Goal: Task Accomplishment & Management: Use online tool/utility

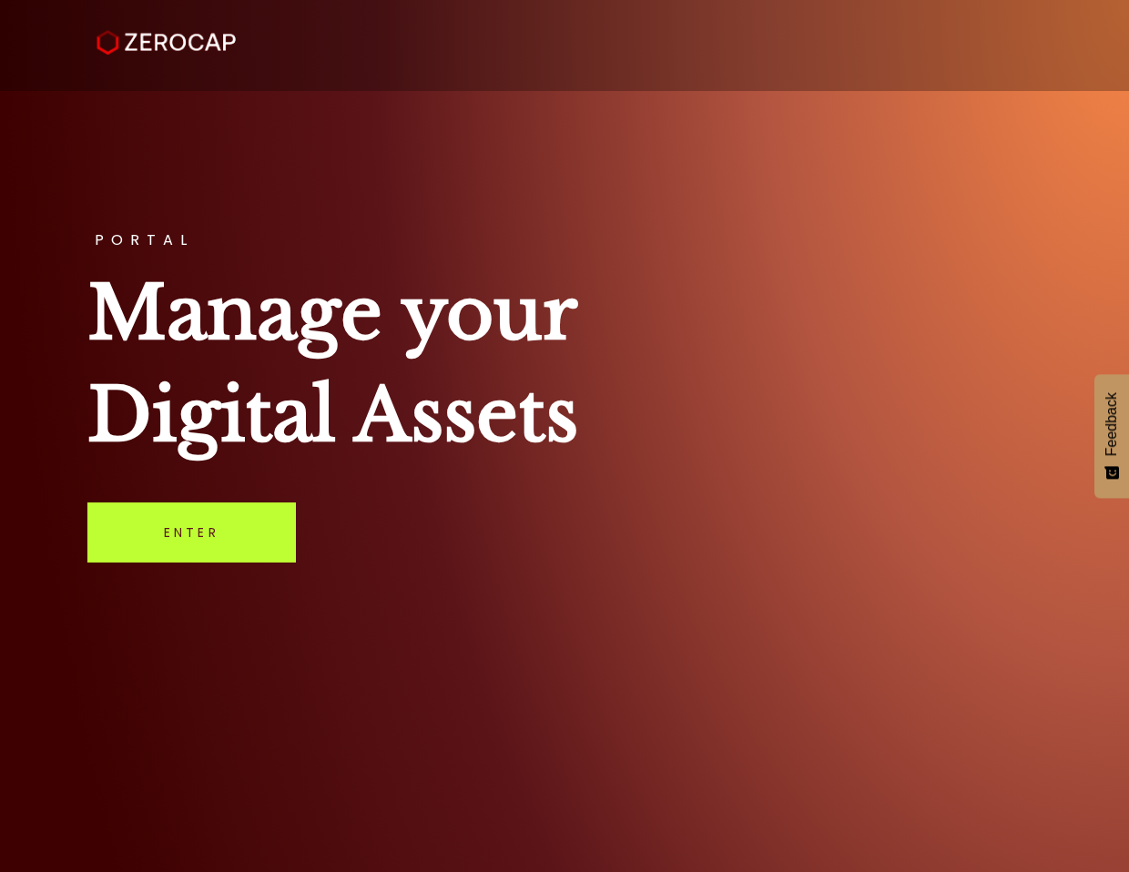
click at [182, 536] on link "Enter" at bounding box center [191, 533] width 208 height 60
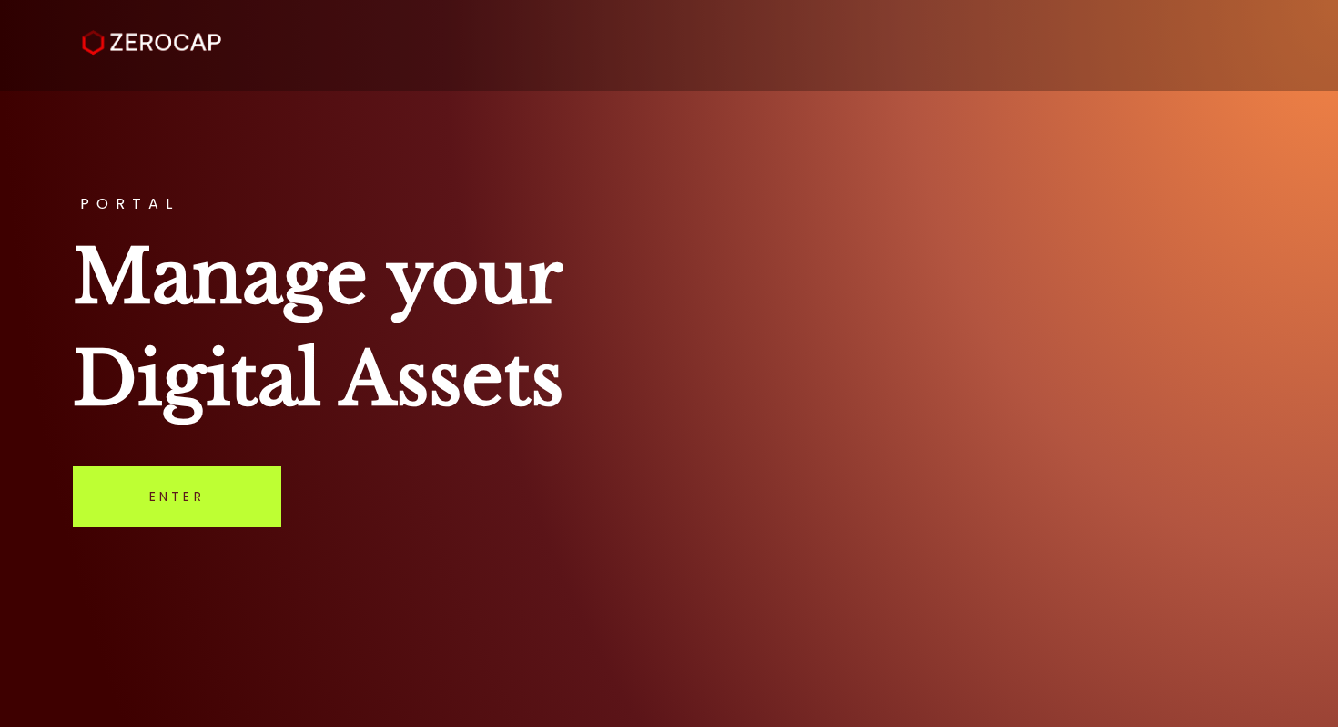
click at [222, 475] on link "Enter" at bounding box center [177, 496] width 208 height 60
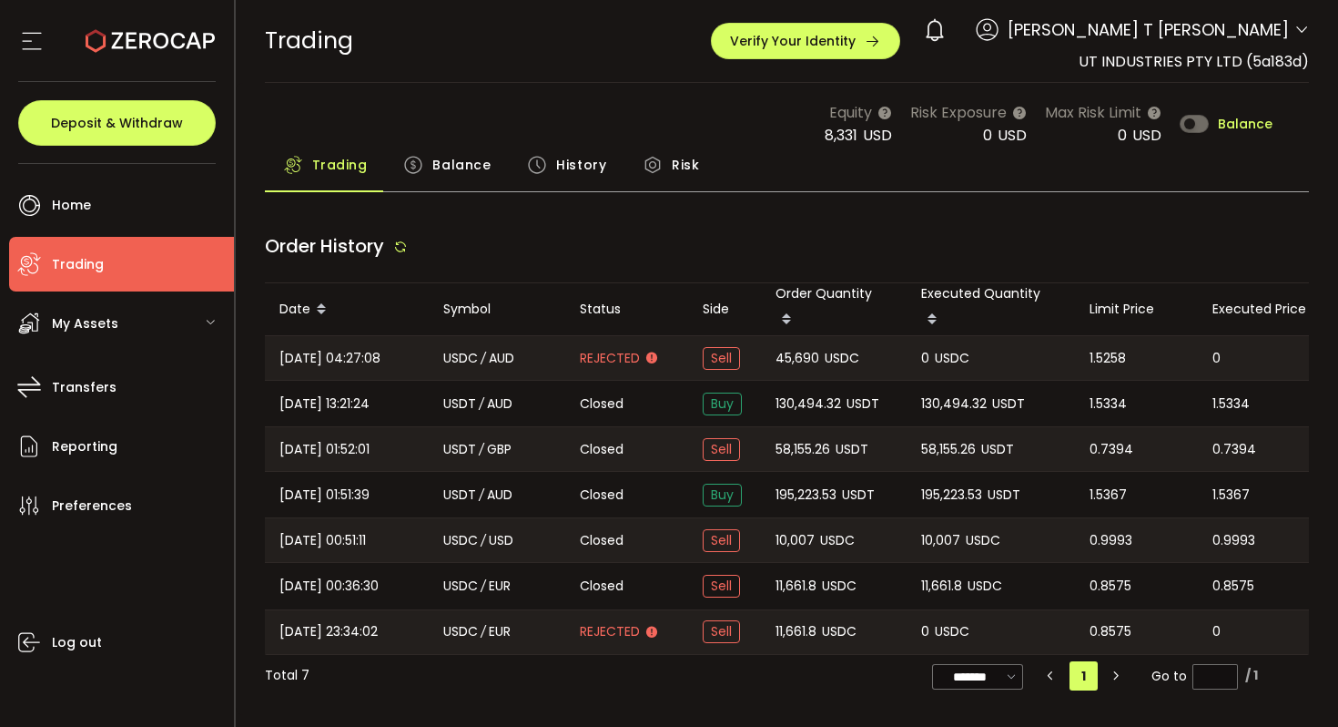
type input "***"
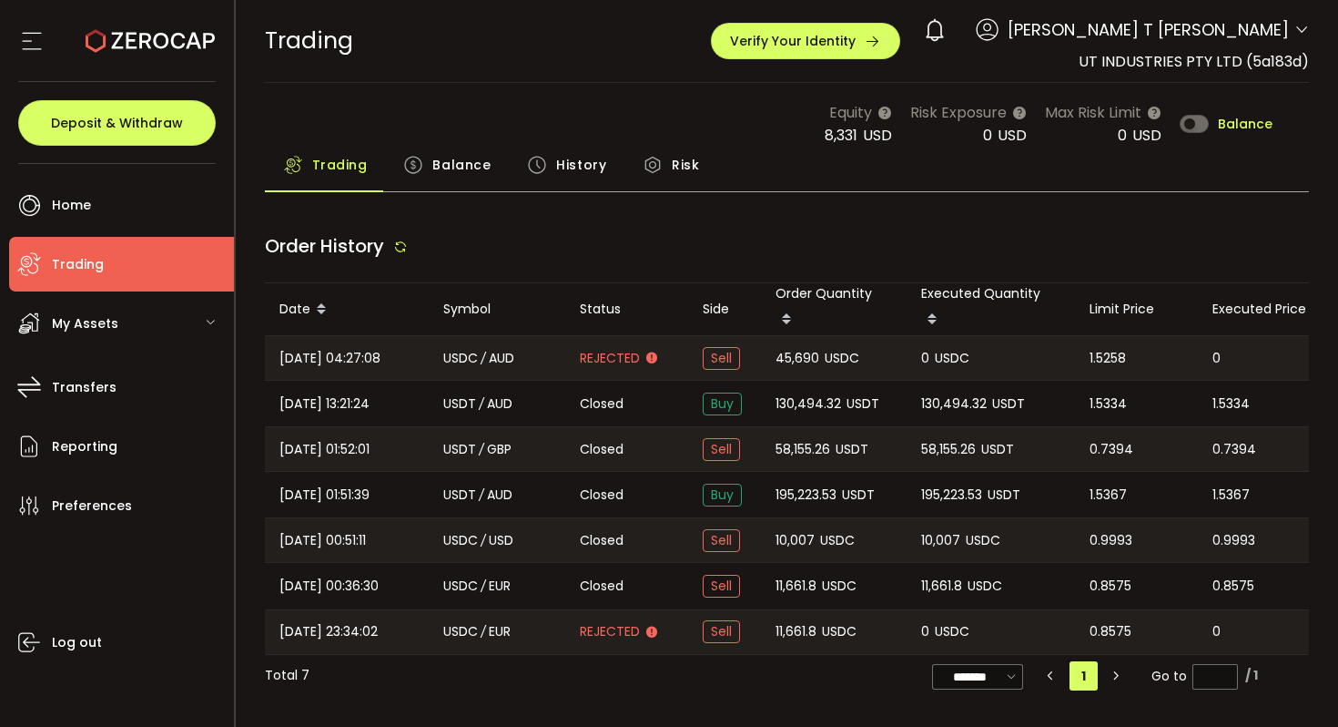
type input "***"
